Goal: Information Seeking & Learning: Learn about a topic

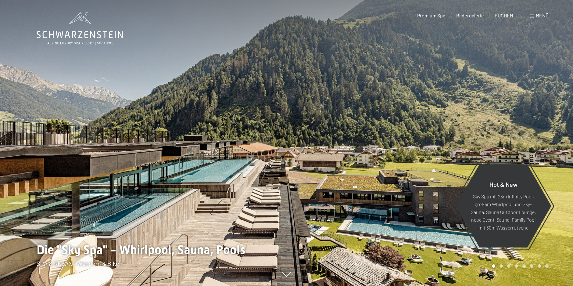
drag, startPoint x: 532, startPoint y: 15, endPoint x: 536, endPoint y: 21, distance: 7.3
click at [534, 16] on span at bounding box center [532, 16] width 4 height 3
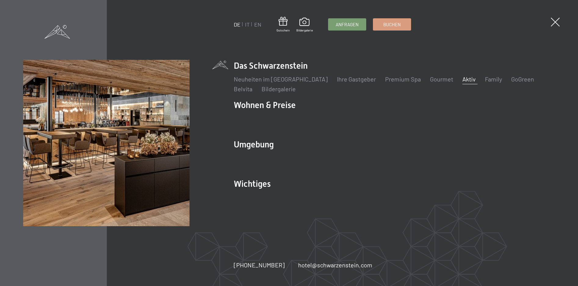
click at [462, 80] on link "Aktiv" at bounding box center [468, 78] width 13 height 7
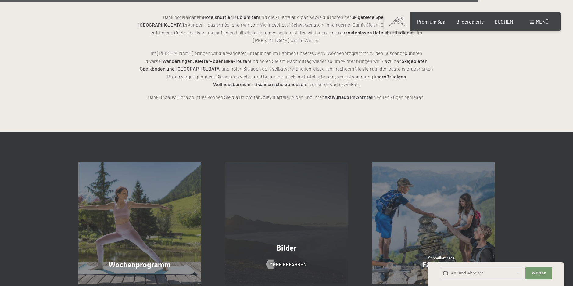
scroll to position [1555, 0]
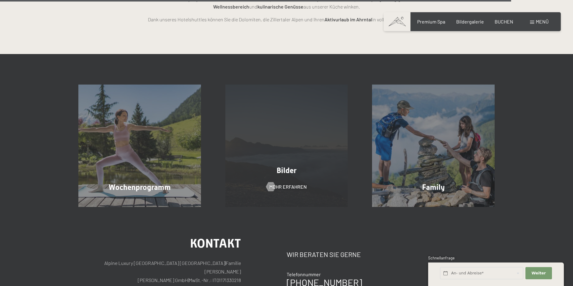
click at [307, 165] on div "Bilder" at bounding box center [286, 170] width 147 height 11
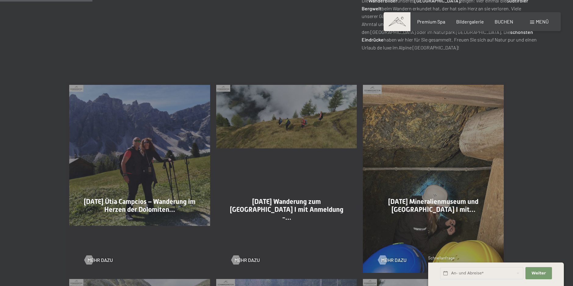
scroll to position [305, 0]
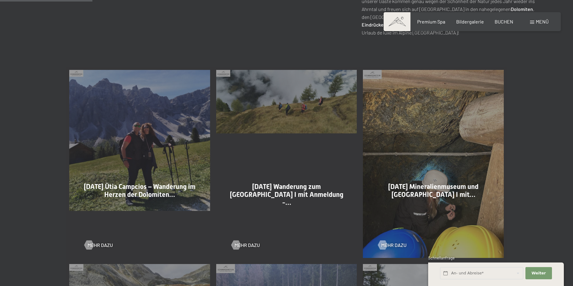
click at [141, 153] on div "03-09-2025 Ütia Campcios – Wanderung im Herzen der Dolomiten… Mehr dazu" at bounding box center [139, 164] width 147 height 194
click at [103, 246] on span "Mehr dazu" at bounding box center [106, 245] width 25 height 7
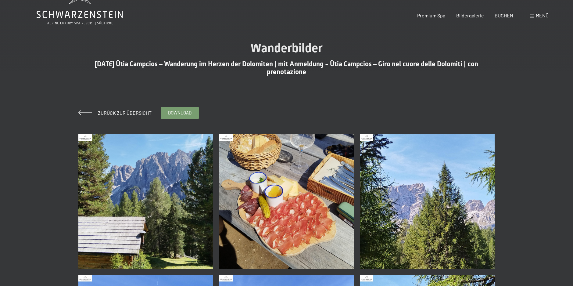
scroll to position [30, 0]
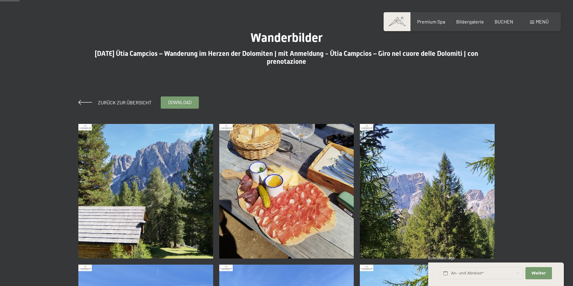
click at [177, 170] on img at bounding box center [145, 191] width 135 height 135
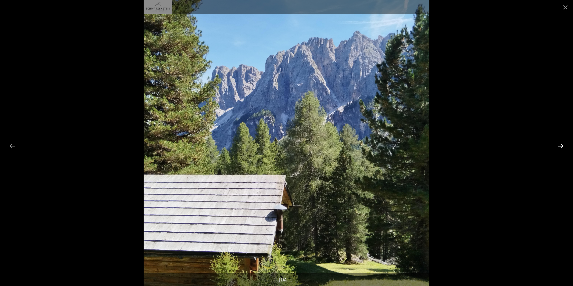
click at [563, 148] on button "Next slide" at bounding box center [560, 146] width 13 height 12
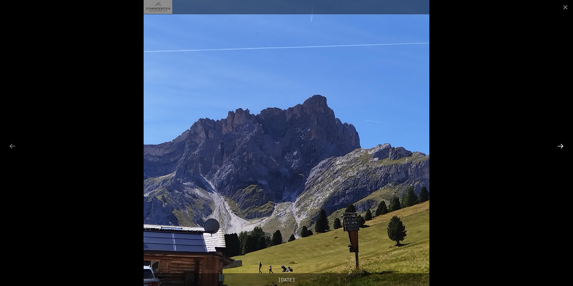
click at [563, 148] on button "Next slide" at bounding box center [560, 146] width 13 height 12
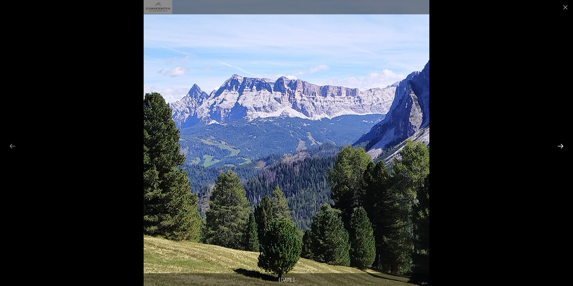
click at [563, 148] on button "Next slide" at bounding box center [560, 146] width 13 height 12
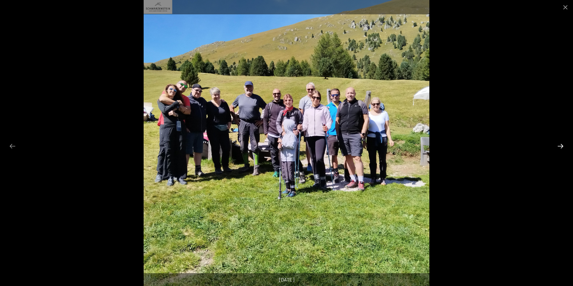
click at [563, 147] on button "Next slide" at bounding box center [560, 146] width 13 height 12
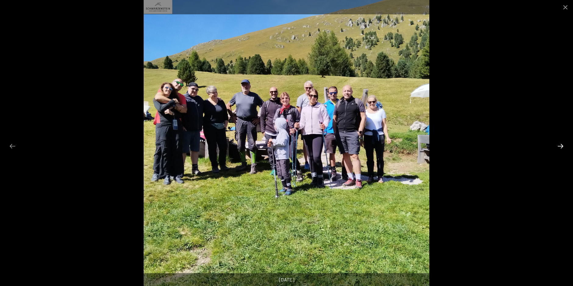
click at [563, 147] on button "Next slide" at bounding box center [560, 146] width 13 height 12
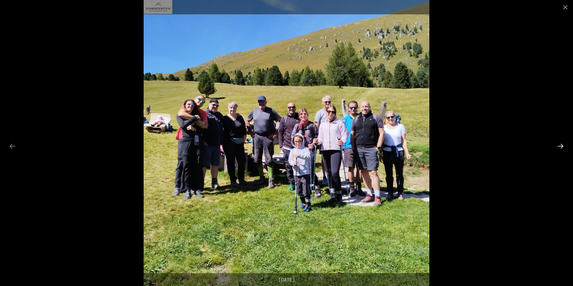
click at [563, 147] on button "Next slide" at bounding box center [560, 146] width 13 height 12
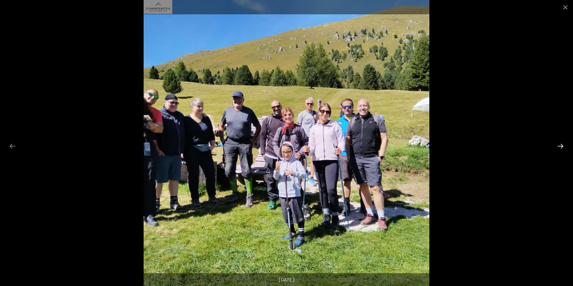
click at [563, 147] on button "Next slide" at bounding box center [560, 146] width 13 height 12
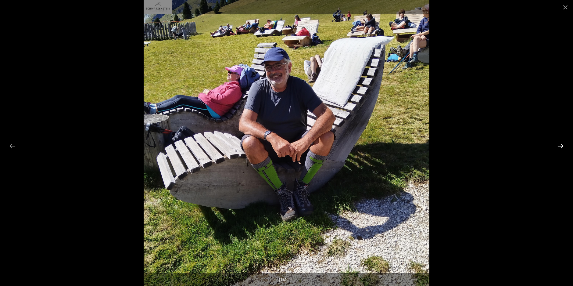
click at [563, 147] on button "Next slide" at bounding box center [560, 146] width 13 height 12
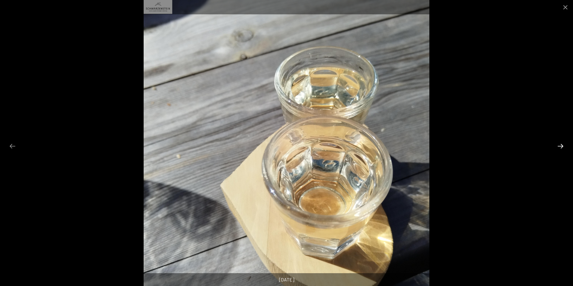
click at [563, 147] on button "Next slide" at bounding box center [560, 146] width 13 height 12
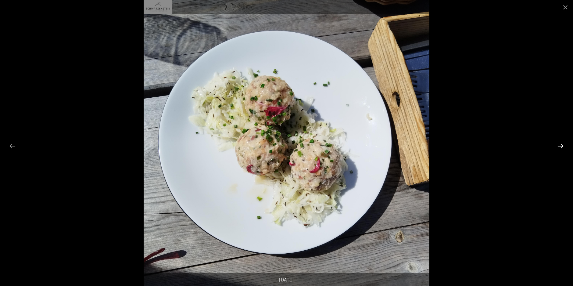
click at [563, 147] on button "Next slide" at bounding box center [560, 146] width 13 height 12
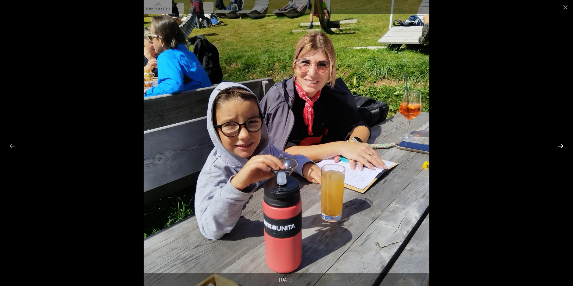
click at [563, 147] on button "Next slide" at bounding box center [560, 146] width 13 height 12
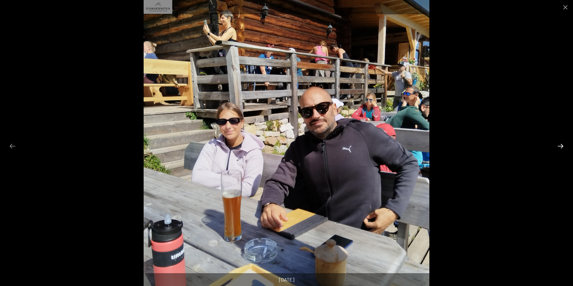
click at [563, 147] on button "Next slide" at bounding box center [560, 146] width 13 height 12
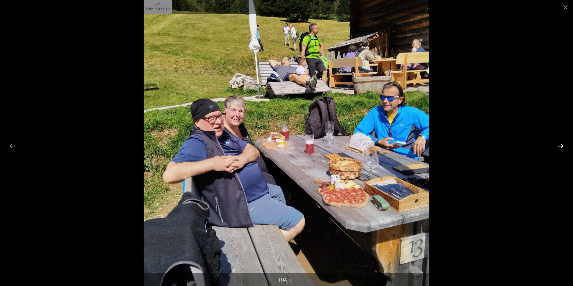
click at [563, 147] on button "Next slide" at bounding box center [560, 146] width 13 height 12
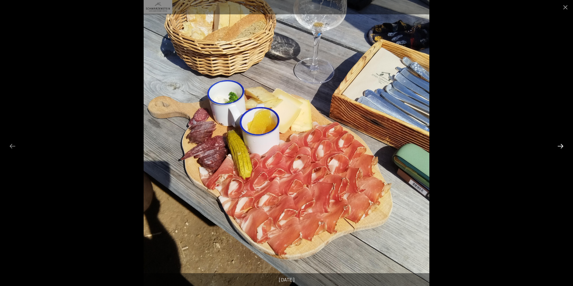
click at [563, 147] on button "Next slide" at bounding box center [560, 146] width 13 height 12
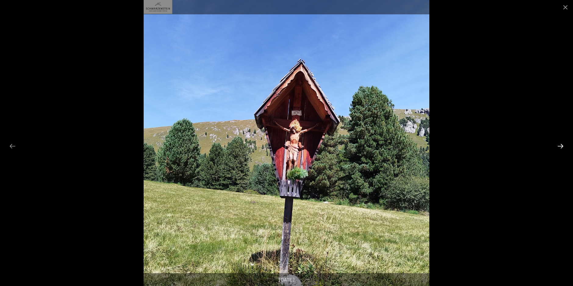
click at [563, 147] on button "Next slide" at bounding box center [560, 146] width 13 height 12
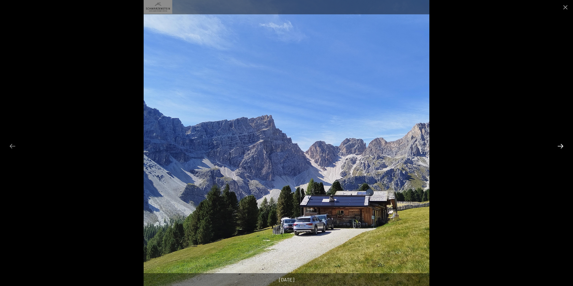
click at [563, 147] on button "Next slide" at bounding box center [560, 146] width 13 height 12
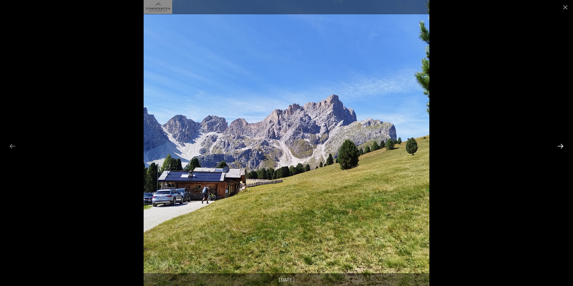
click at [563, 147] on button "Next slide" at bounding box center [560, 146] width 13 height 12
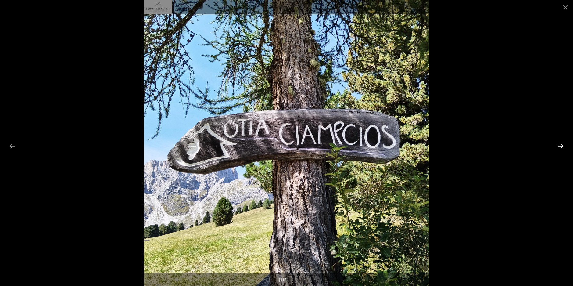
click at [562, 147] on button "Next slide" at bounding box center [560, 146] width 13 height 12
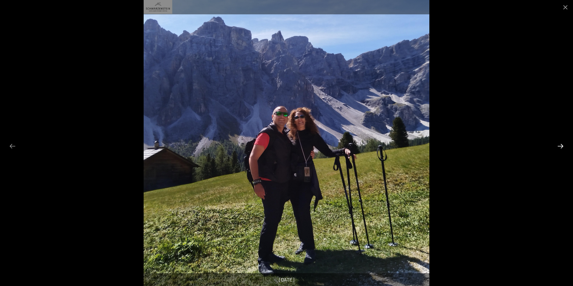
click at [561, 147] on button "Next slide" at bounding box center [560, 146] width 13 height 12
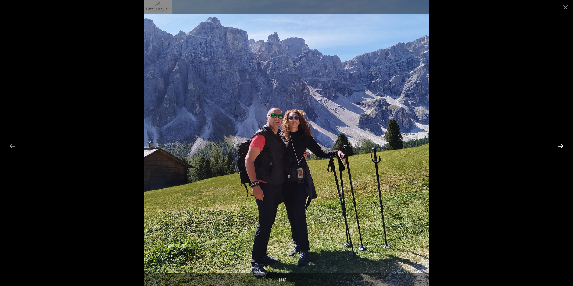
click at [561, 147] on button "Next slide" at bounding box center [560, 146] width 13 height 12
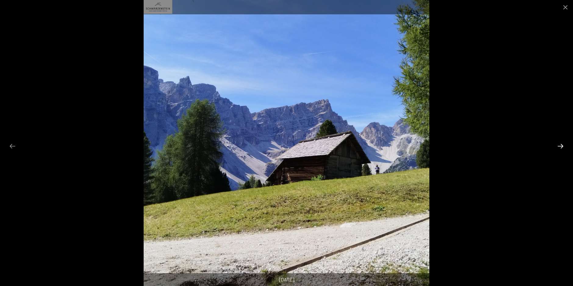
click at [561, 147] on button "Next slide" at bounding box center [560, 146] width 13 height 12
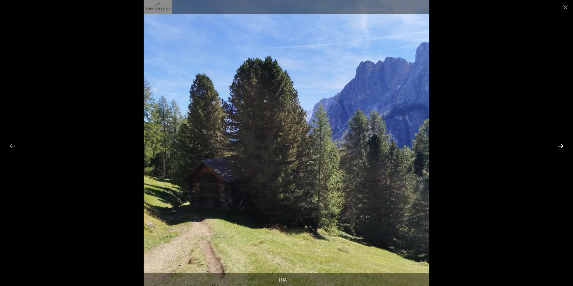
click at [561, 147] on button "Next slide" at bounding box center [560, 146] width 13 height 12
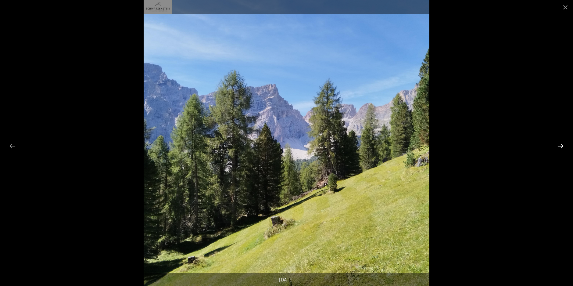
click at [561, 147] on button "Next slide" at bounding box center [560, 146] width 13 height 12
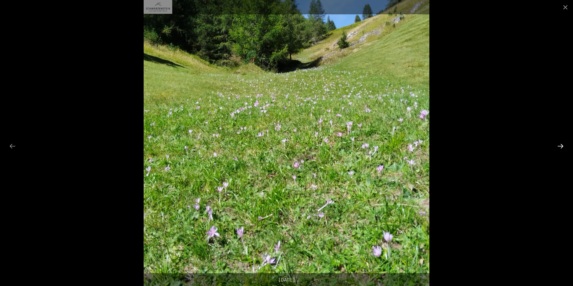
click at [561, 147] on button "Next slide" at bounding box center [560, 146] width 13 height 12
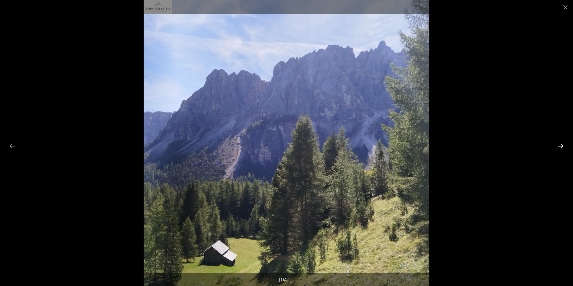
click at [561, 147] on button "Next slide" at bounding box center [560, 146] width 13 height 12
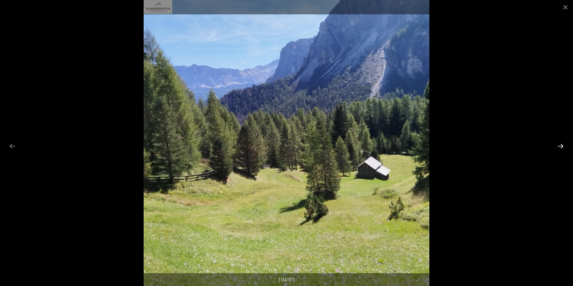
click at [561, 147] on button "Next slide" at bounding box center [560, 146] width 13 height 12
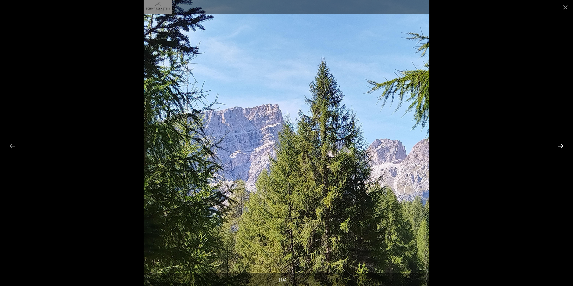
click at [561, 147] on button "Next slide" at bounding box center [560, 146] width 13 height 12
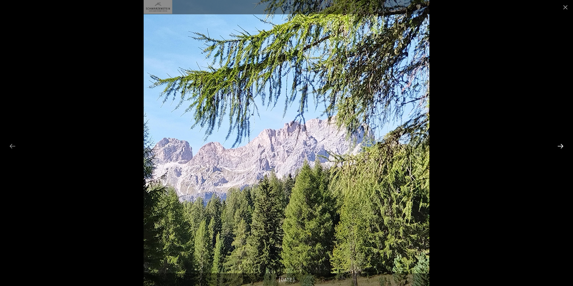
click at [561, 147] on button "Next slide" at bounding box center [560, 146] width 13 height 12
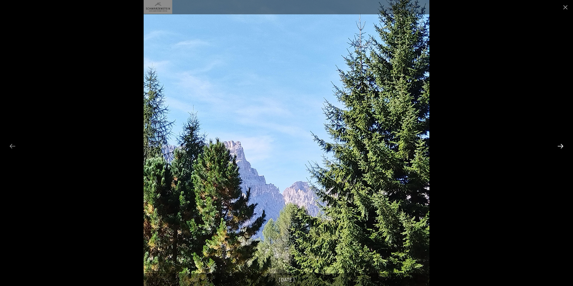
click at [561, 147] on button "Next slide" at bounding box center [560, 146] width 13 height 12
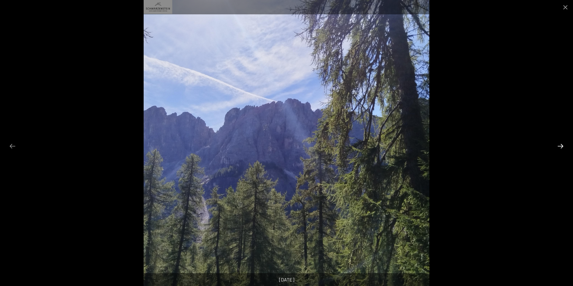
click at [561, 147] on button "Next slide" at bounding box center [560, 146] width 13 height 12
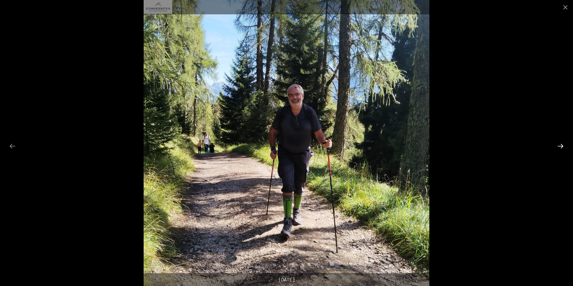
click at [561, 147] on button "Next slide" at bounding box center [560, 146] width 13 height 12
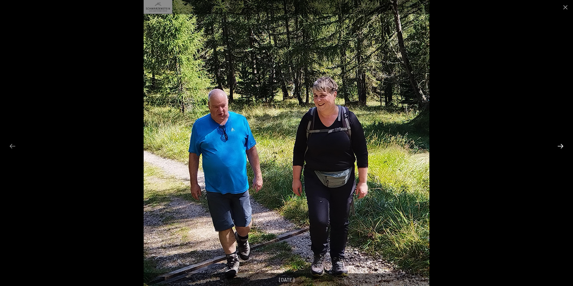
click at [561, 147] on button "Next slide" at bounding box center [560, 146] width 13 height 12
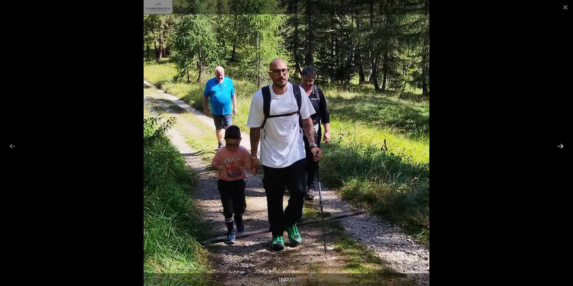
click at [561, 147] on button "Next slide" at bounding box center [560, 146] width 13 height 12
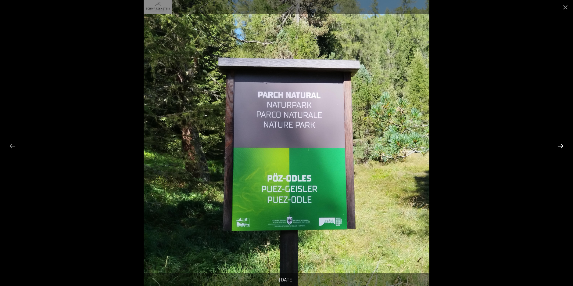
click at [561, 147] on button "Next slide" at bounding box center [560, 146] width 13 height 12
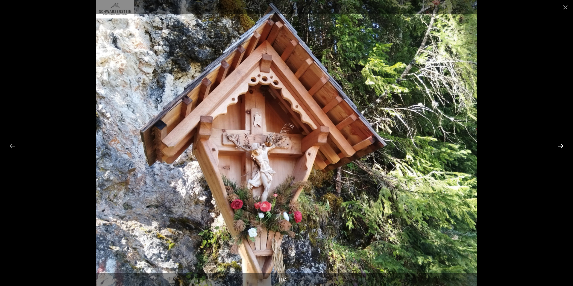
click at [561, 147] on button "Next slide" at bounding box center [560, 146] width 13 height 12
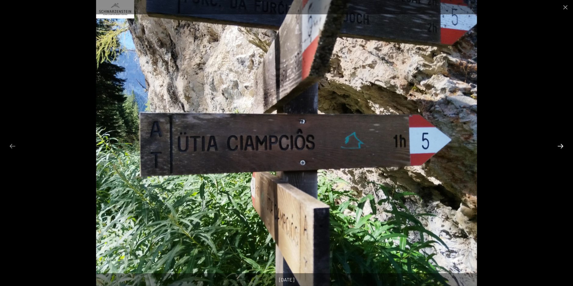
click at [561, 147] on button "Next slide" at bounding box center [560, 146] width 13 height 12
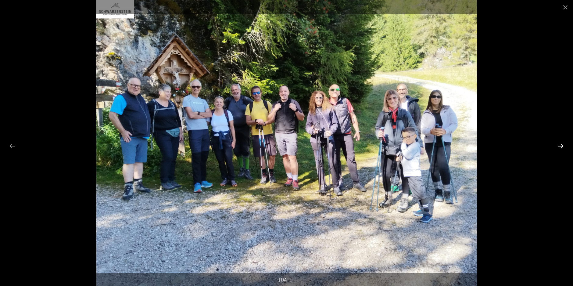
click at [561, 147] on button "Next slide" at bounding box center [560, 146] width 13 height 12
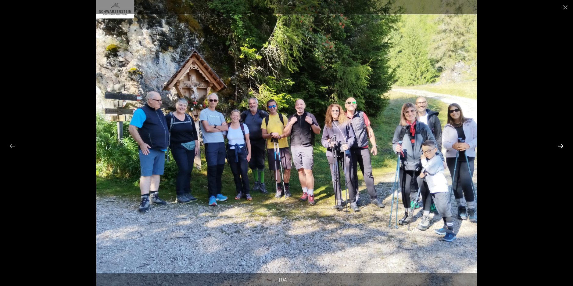
click at [561, 147] on button "Next slide" at bounding box center [560, 146] width 13 height 12
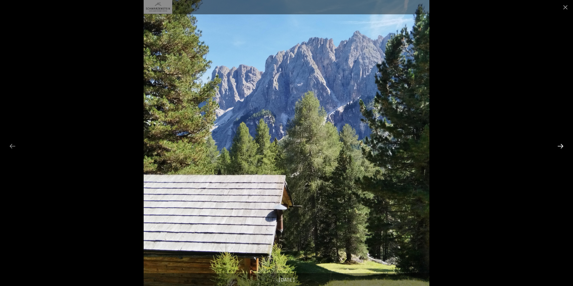
click at [561, 147] on button "Next slide" at bounding box center [560, 146] width 13 height 12
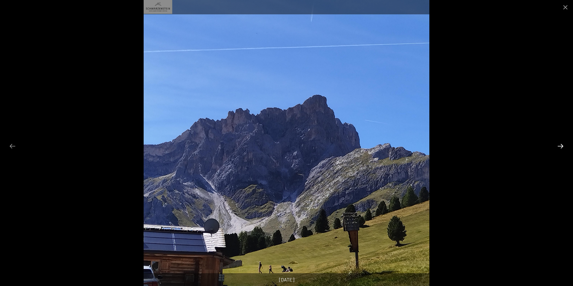
click at [561, 147] on button "Next slide" at bounding box center [560, 146] width 13 height 12
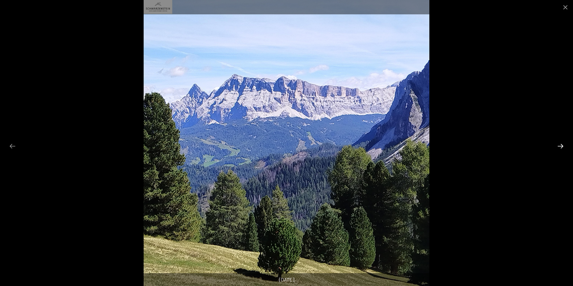
click at [561, 147] on button "Next slide" at bounding box center [560, 146] width 13 height 12
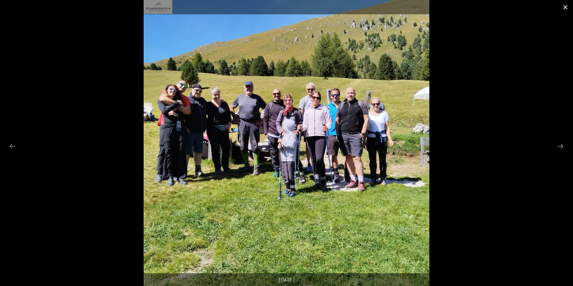
click at [570, 7] on button "Close gallery" at bounding box center [565, 7] width 15 height 14
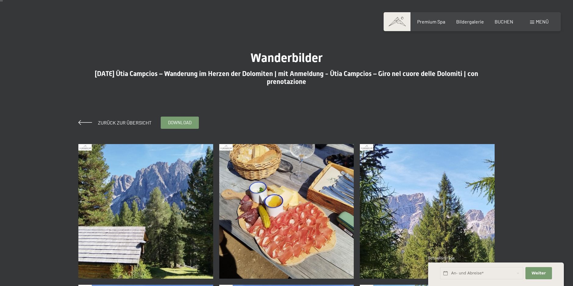
scroll to position [0, 0]
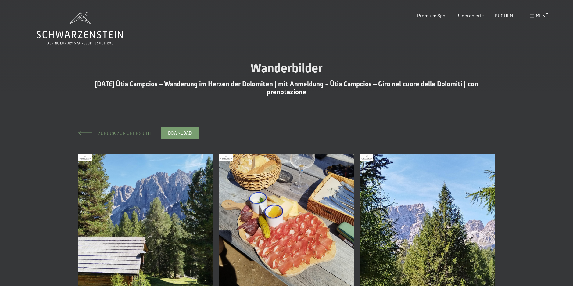
click at [83, 134] on span at bounding box center [85, 132] width 14 height 5
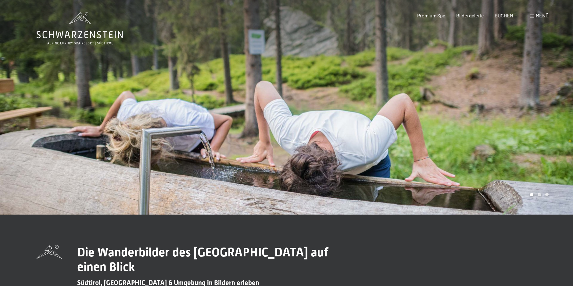
click at [534, 15] on span at bounding box center [532, 16] width 4 height 3
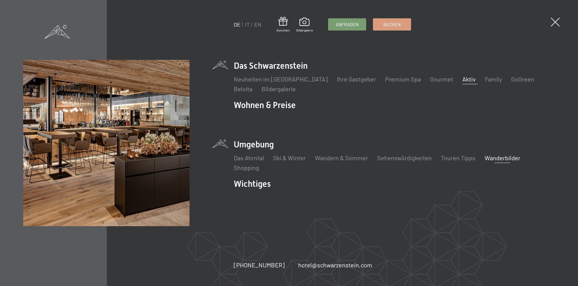
click at [462, 78] on link "Aktiv" at bounding box center [468, 78] width 13 height 7
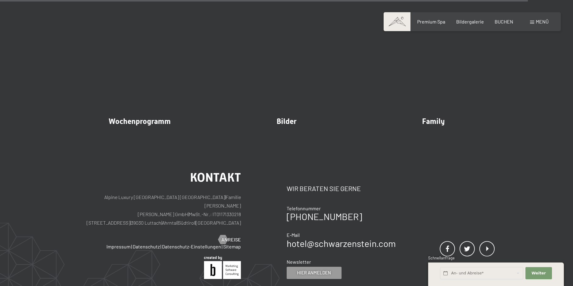
scroll to position [1591, 0]
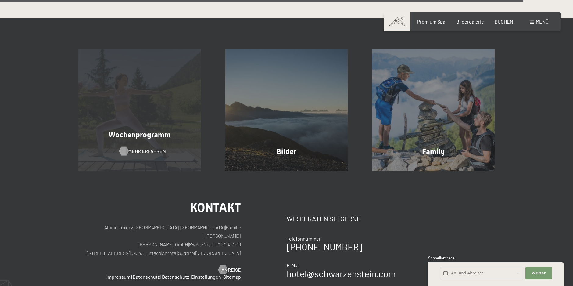
click at [134, 148] on span "Mehr erfahren" at bounding box center [147, 151] width 38 height 7
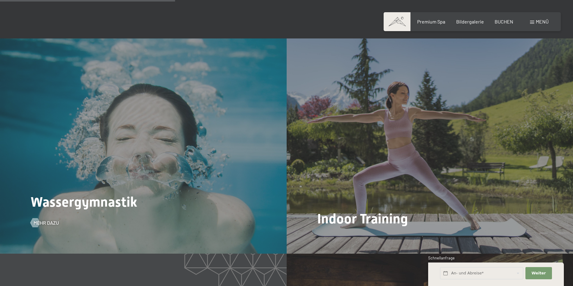
scroll to position [976, 0]
